Goal: Find specific page/section: Find specific page/section

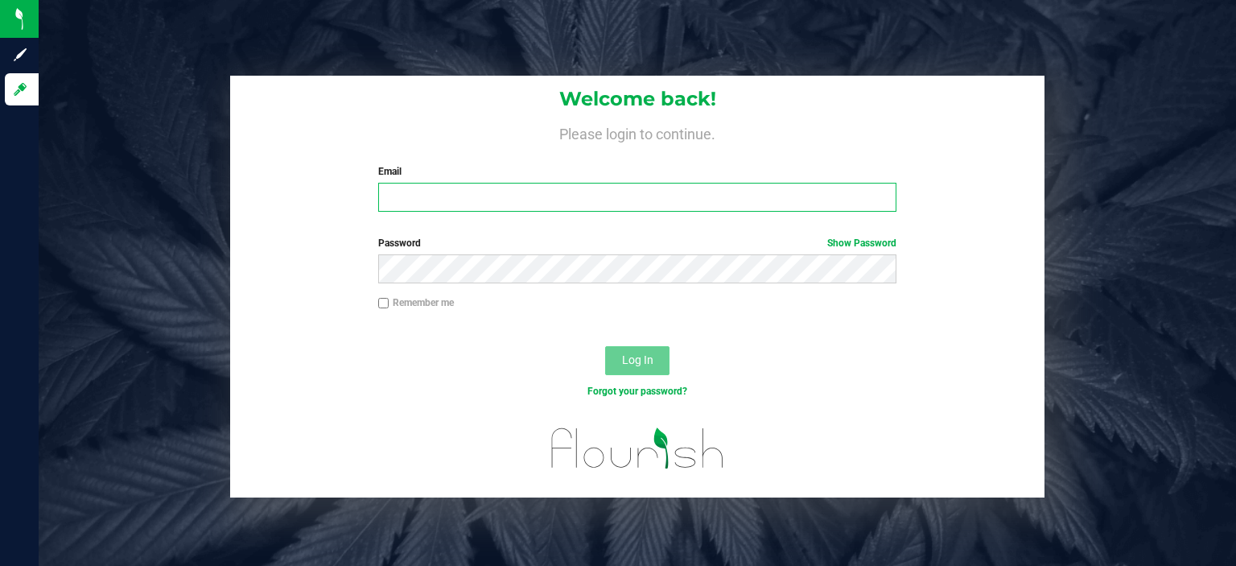
type input "[EMAIL_ADDRESS][DOMAIN_NAME]"
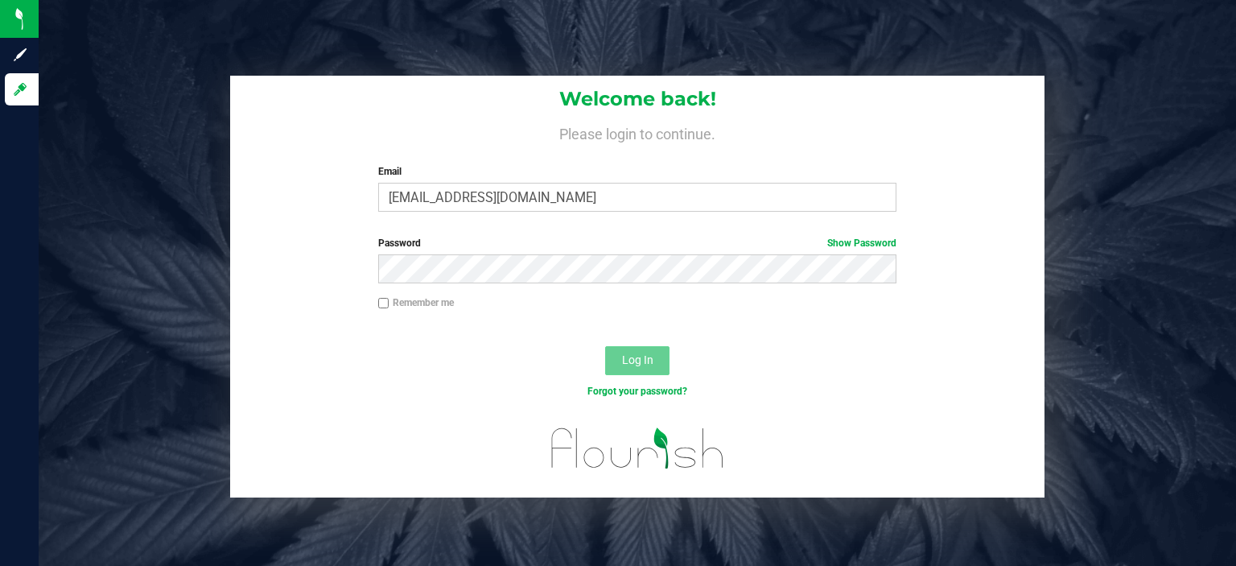
click at [655, 365] on button "Log In" at bounding box center [637, 360] width 64 height 29
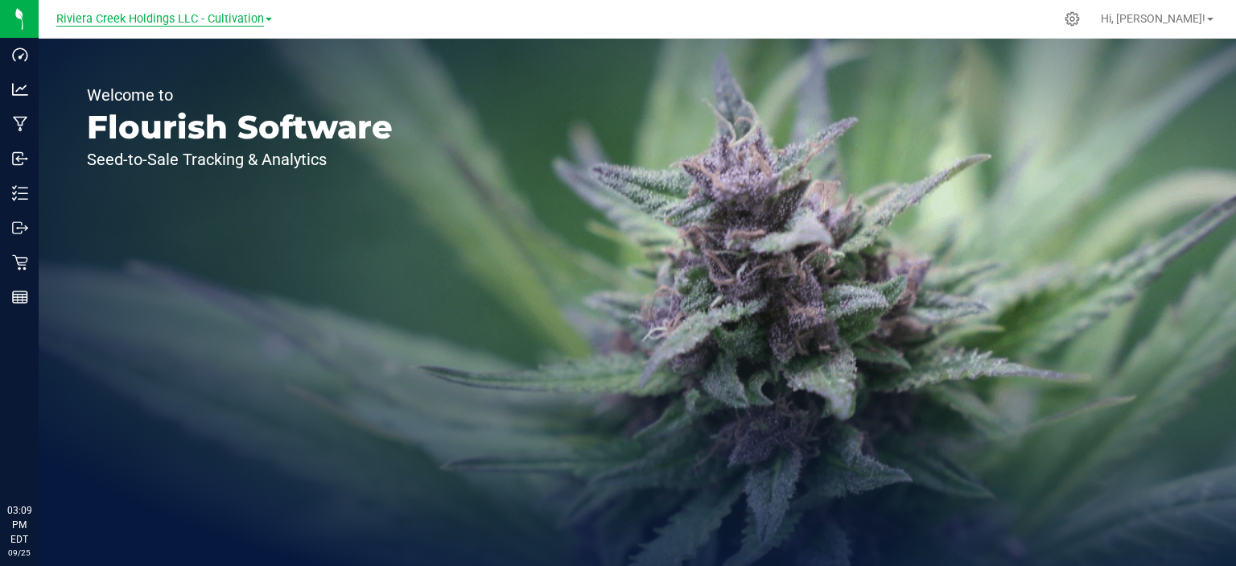
click at [245, 26] on span "Riviera Creek Holdings LLC - Cultivation" at bounding box center [160, 19] width 208 height 14
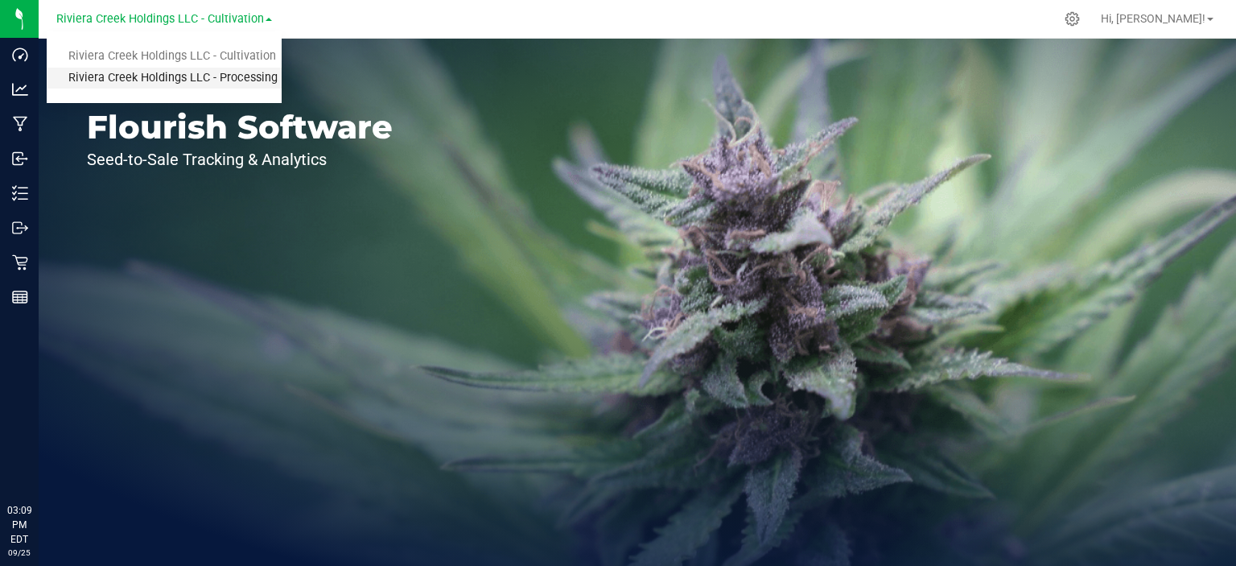
click at [219, 73] on link "Riviera Creek Holdings LLC - Processing" at bounding box center [164, 79] width 235 height 22
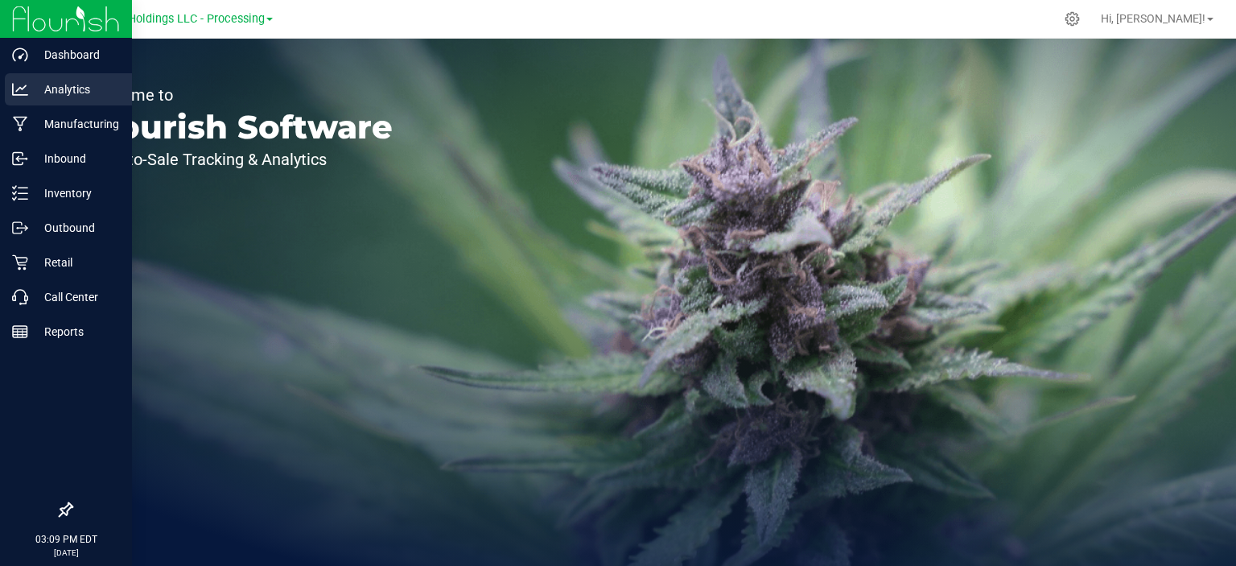
click at [69, 85] on p "Analytics" at bounding box center [76, 89] width 97 height 19
